Goal: Information Seeking & Learning: Check status

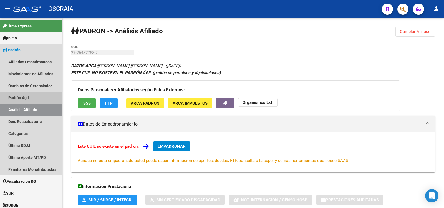
click at [38, 98] on link "Padrón Ágil" at bounding box center [31, 98] width 62 height 12
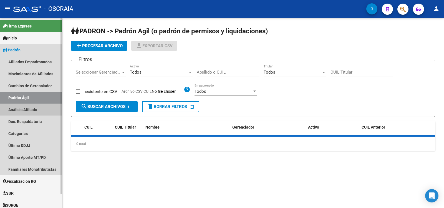
click at [38, 109] on link "Análisis Afiliado" at bounding box center [31, 109] width 62 height 12
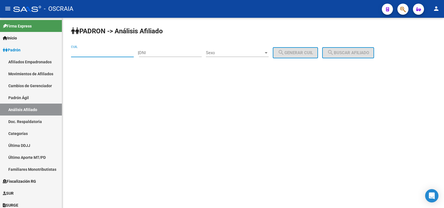
click at [111, 55] on input "CUIL" at bounding box center [102, 52] width 63 height 5
type input "20-22967974-1"
click at [341, 54] on span "search Buscar afiliado" at bounding box center [348, 52] width 42 height 5
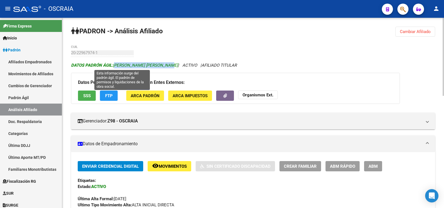
copy span "[PERSON_NAME] [PERSON_NAME]"
drag, startPoint x: 172, startPoint y: 65, endPoint x: 115, endPoint y: 66, distance: 57.1
click at [115, 66] on span "DATOS PADRÓN ÁGIL: [PERSON_NAME] [PERSON_NAME]" at bounding box center [124, 65] width 107 height 5
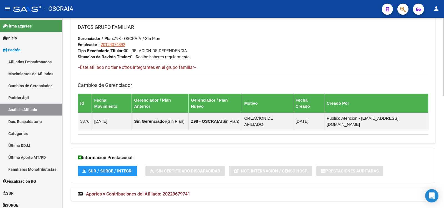
scroll to position [181, 0]
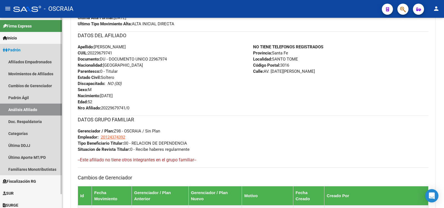
click at [32, 107] on link "Análisis Afiliado" at bounding box center [31, 109] width 62 height 12
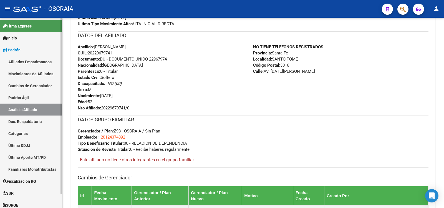
click at [33, 99] on link "Padrón Ágil" at bounding box center [31, 98] width 62 height 12
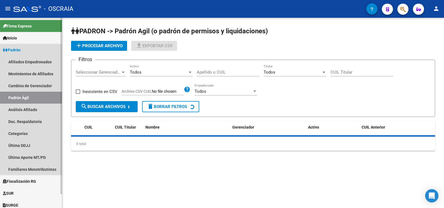
click at [33, 109] on link "Análisis Afiliado" at bounding box center [31, 109] width 62 height 12
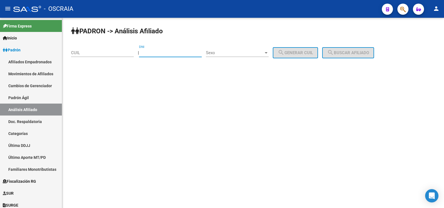
click at [190, 55] on input "DNI" at bounding box center [170, 52] width 63 height 5
paste input "26437758"
type input "26437758"
click at [226, 54] on span "Sexo" at bounding box center [235, 52] width 58 height 5
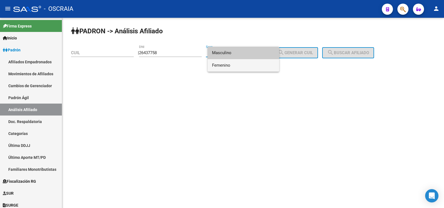
click at [237, 62] on span "Femenino" at bounding box center [243, 65] width 63 height 12
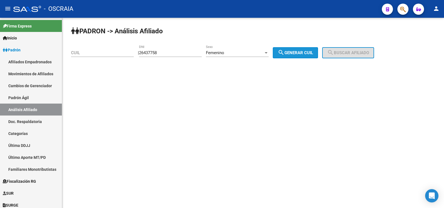
click at [296, 53] on span "search Generar CUIL" at bounding box center [295, 52] width 35 height 5
type input "27-26437758-2"
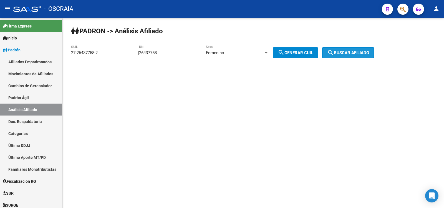
click at [334, 53] on button "search Buscar afiliado" at bounding box center [348, 52] width 52 height 11
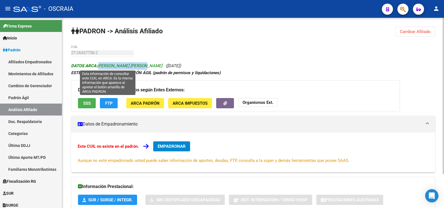
copy span "[PERSON_NAME] [PERSON_NAME]"
drag, startPoint x: 144, startPoint y: 64, endPoint x: 98, endPoint y: 65, distance: 45.8
click at [98, 65] on icon "DATOS ARCA: [PERSON_NAME] [PERSON_NAME] ([DATE])" at bounding box center [126, 65] width 110 height 5
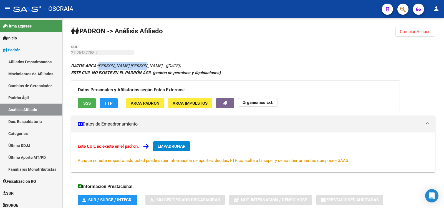
copy span "[PERSON_NAME] [PERSON_NAME]"
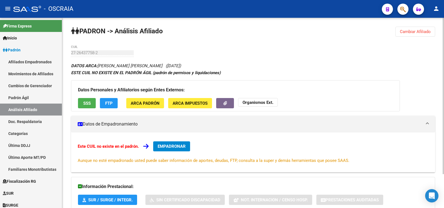
click at [70, 53] on div "PADRON -> Análisis Afiliado Cambiar Afiliado 27-26437758-2 CUIL DATOS ARCA: [PE…" at bounding box center [253, 133] width 382 height 231
copy span "[DATE]"
drag, startPoint x: 147, startPoint y: 65, endPoint x: 169, endPoint y: 66, distance: 21.6
click at [169, 66] on span "([DATE])" at bounding box center [173, 65] width 15 height 5
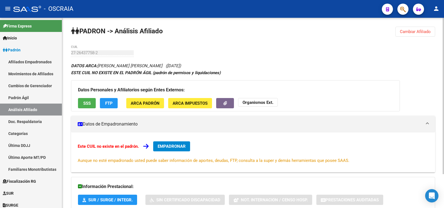
click at [169, 66] on span "([DATE])" at bounding box center [173, 65] width 15 height 5
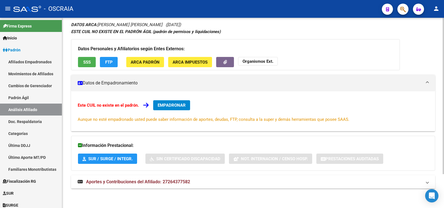
click at [170, 177] on mat-expansion-panel-header "Aportes y Contribuciones del Afiliado: 27264377582" at bounding box center [253, 181] width 364 height 13
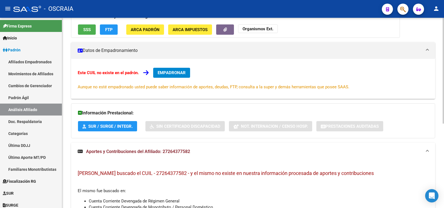
scroll to position [151, 0]
